Goal: Transaction & Acquisition: Purchase product/service

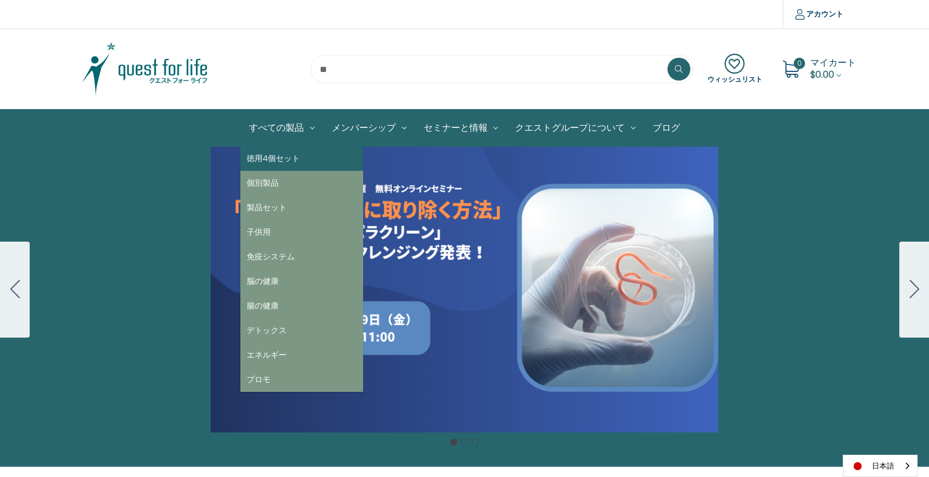
click at [277, 158] on link "徳用4個セット" at bounding box center [301, 158] width 123 height 25
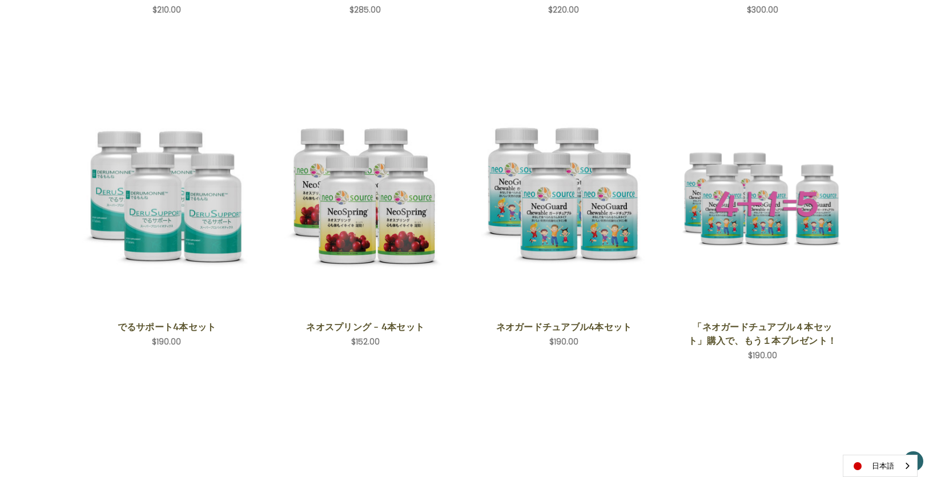
scroll to position [495, 0]
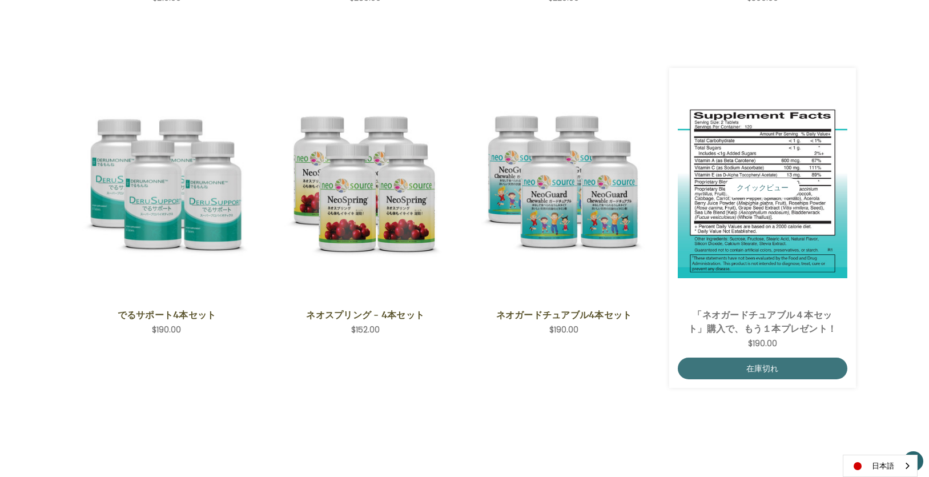
click at [731, 324] on link "「ネオガードチュアブル４本セット」購入で、もう１本プレゼント！" at bounding box center [762, 321] width 157 height 27
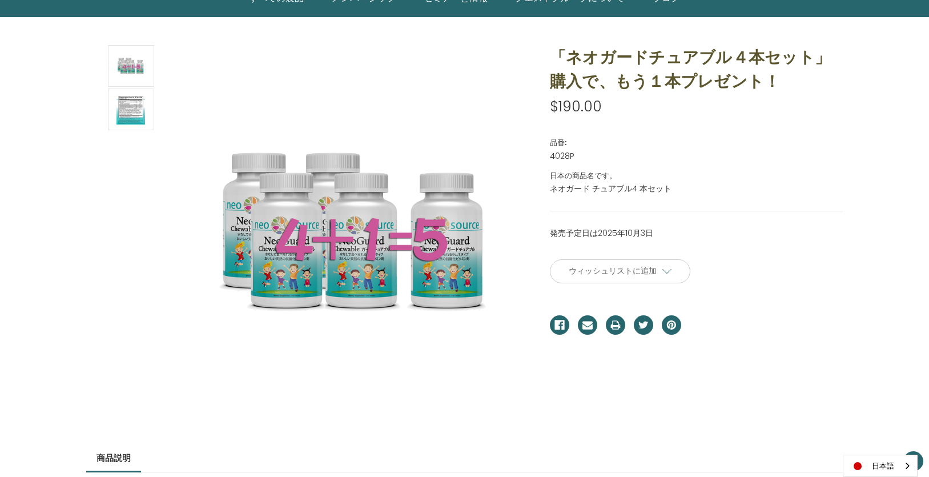
scroll to position [152, 0]
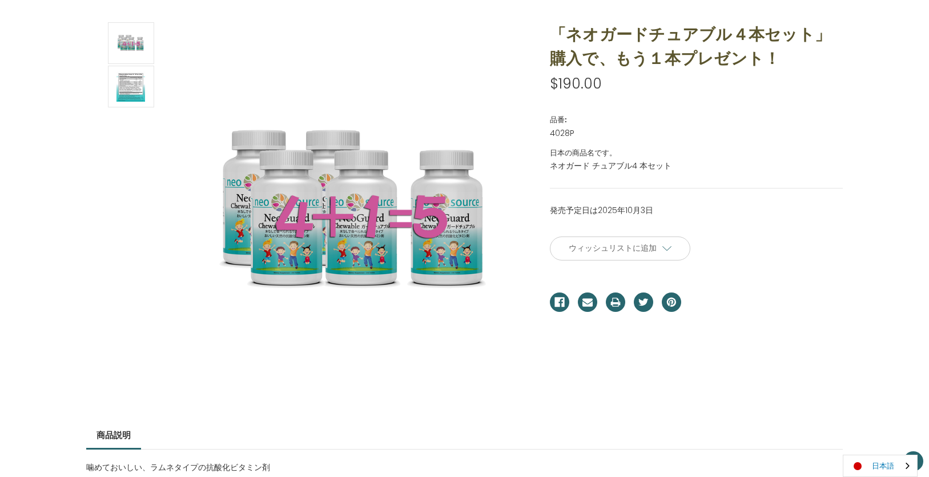
click at [872, 466] on link "日本語" at bounding box center [880, 465] width 74 height 21
click at [874, 441] on link "English" at bounding box center [874, 443] width 63 height 21
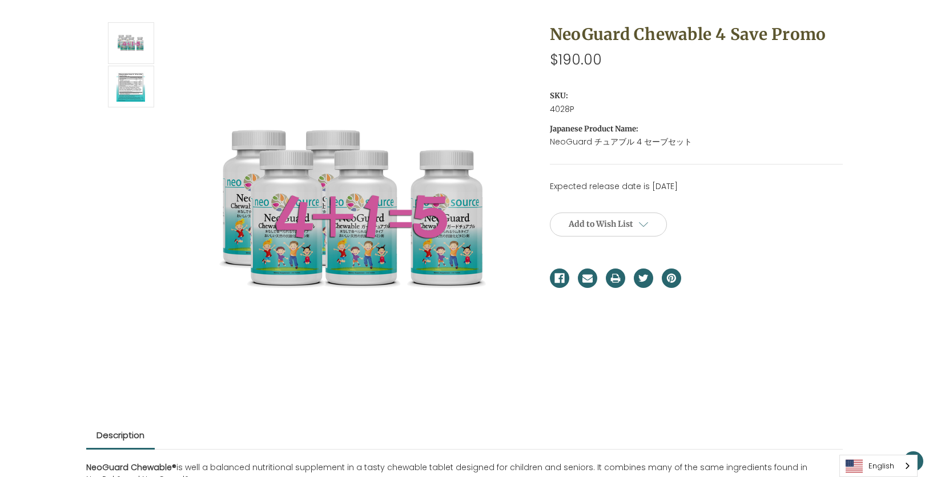
scroll to position [152, 0]
click at [593, 222] on span "Add to Wish List" at bounding box center [601, 224] width 65 height 10
click at [634, 242] on input "**********" at bounding box center [608, 247] width 117 height 22
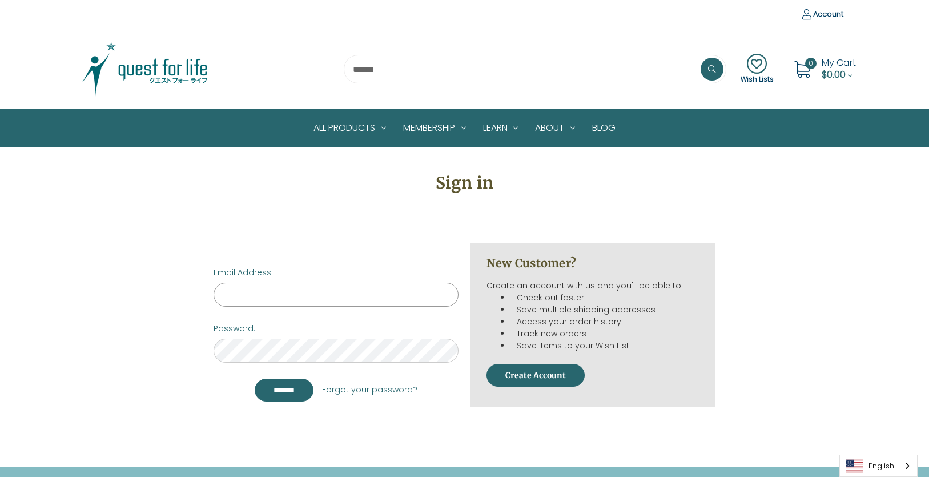
click at [295, 296] on input "Email Address:" at bounding box center [336, 295] width 245 height 24
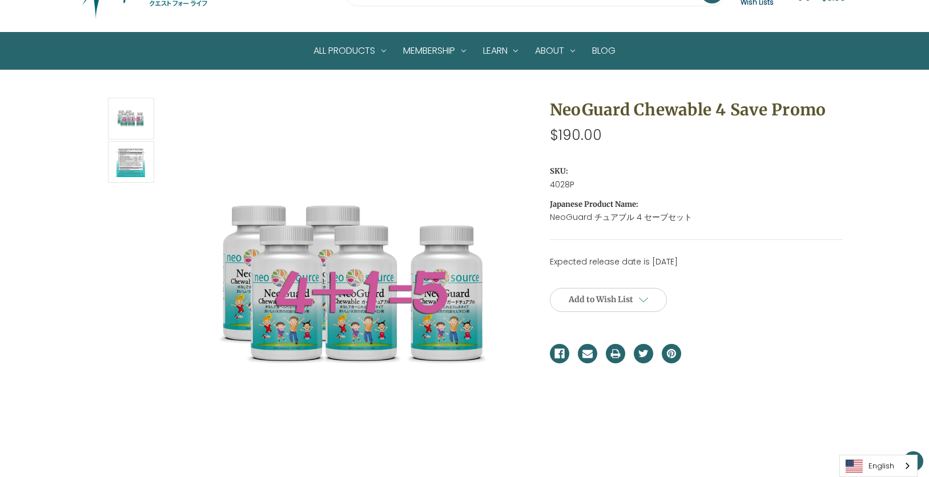
scroll to position [114, 0]
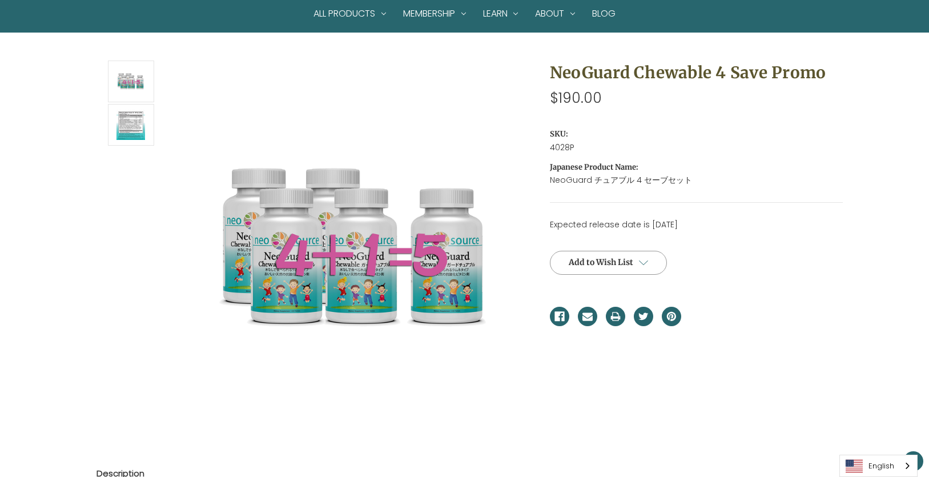
click at [620, 264] on span "Add to Wish List" at bounding box center [601, 262] width 65 height 10
click at [741, 259] on div "Expected release date is 3rd Oct 2025 Current Stock: Quantity: Decrease Quantit…" at bounding box center [697, 257] width 294 height 76
click at [862, 464] on img "Language" at bounding box center [854, 466] width 17 height 14
click at [862, 441] on img "Language list" at bounding box center [854, 444] width 17 height 14
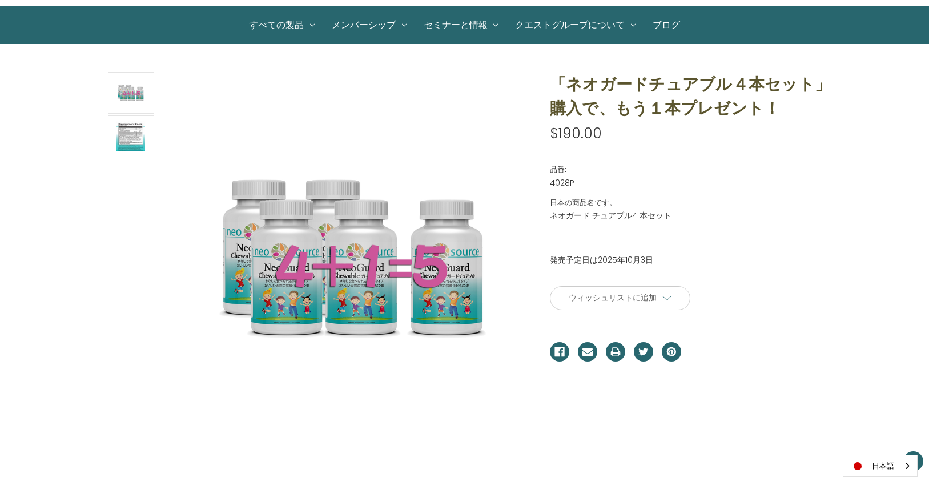
scroll to position [103, 0]
drag, startPoint x: 658, startPoint y: 257, endPoint x: 546, endPoint y: 257, distance: 112.5
click at [546, 257] on section "発売予定日は[DATE] 現在の在庫数。 数量 数量を減らす * 数量を増やす ****" at bounding box center [696, 317] width 309 height 127
copy p "発売予定日は2025年10月3日"
click at [777, 158] on dl "品番: 4028P UPCです。 日本の商品名です。 ネオガード チュアブル4 本セット" at bounding box center [697, 187] width 294 height 70
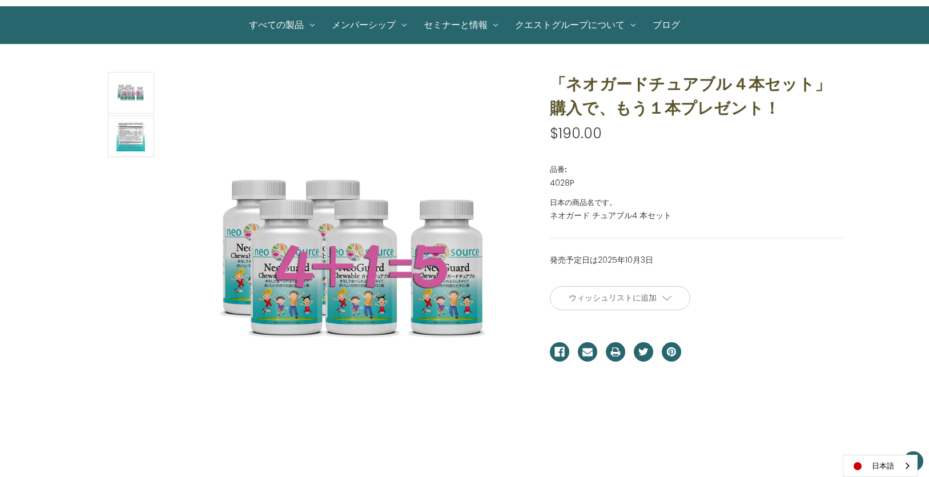
click at [739, 192] on dl "品番: 4028P UPCです。 日本の商品名です。 ネオガード チュアブル4 本セット" at bounding box center [697, 187] width 294 height 70
